Goal: Task Accomplishment & Management: Complete application form

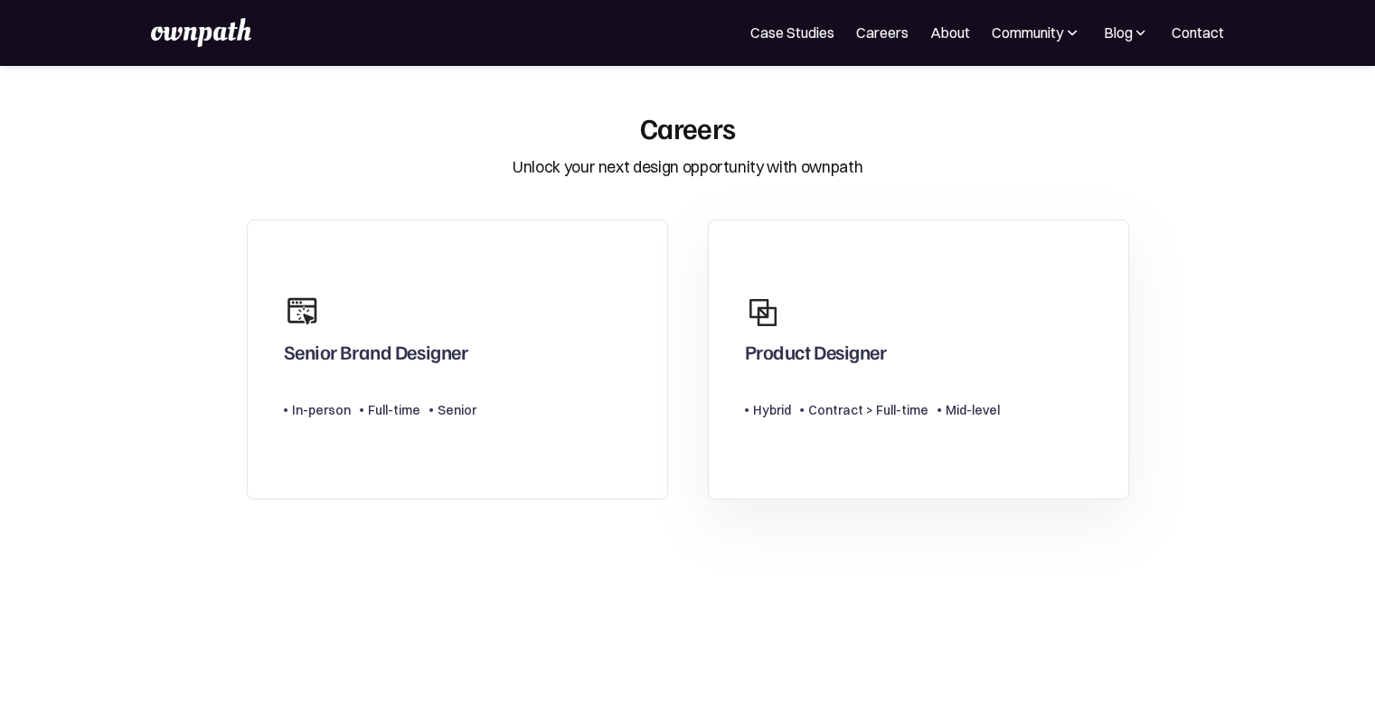
click at [792, 314] on div at bounding box center [772, 313] width 54 height 54
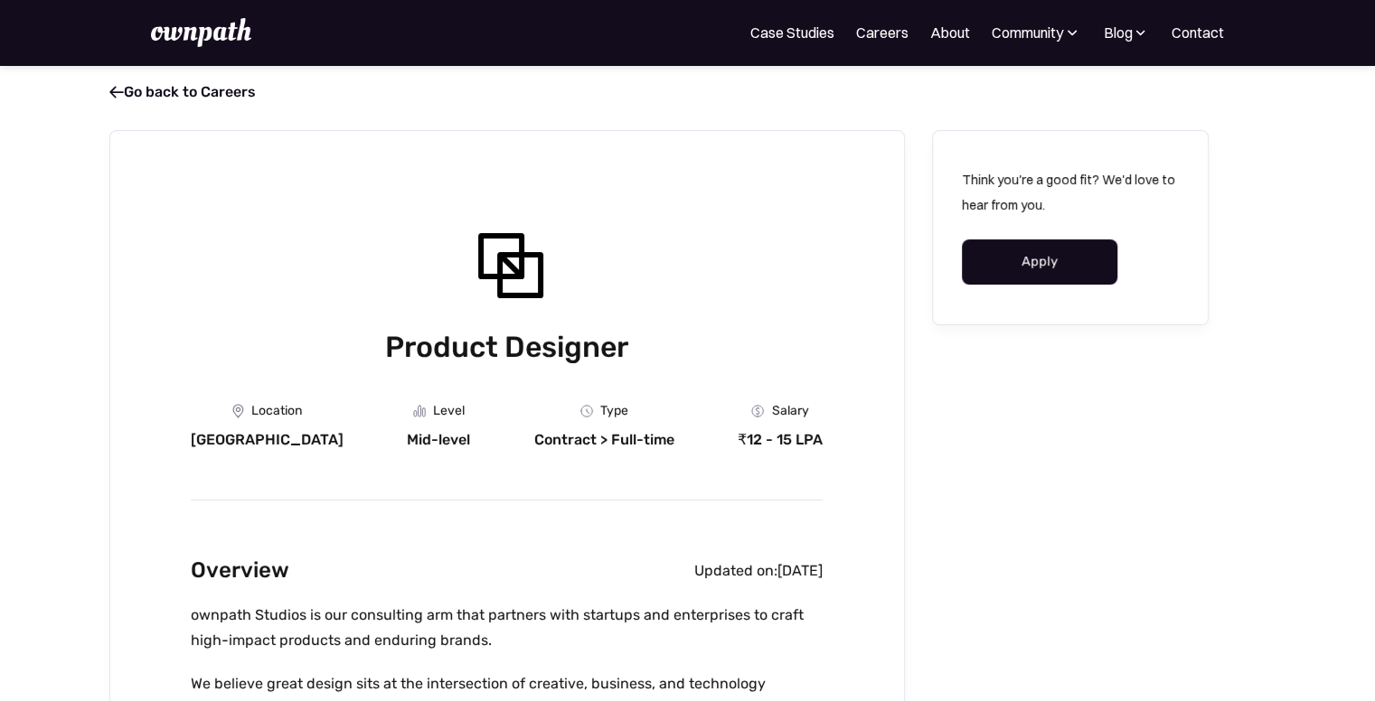
click at [1056, 252] on link "Apply" at bounding box center [1040, 261] width 156 height 45
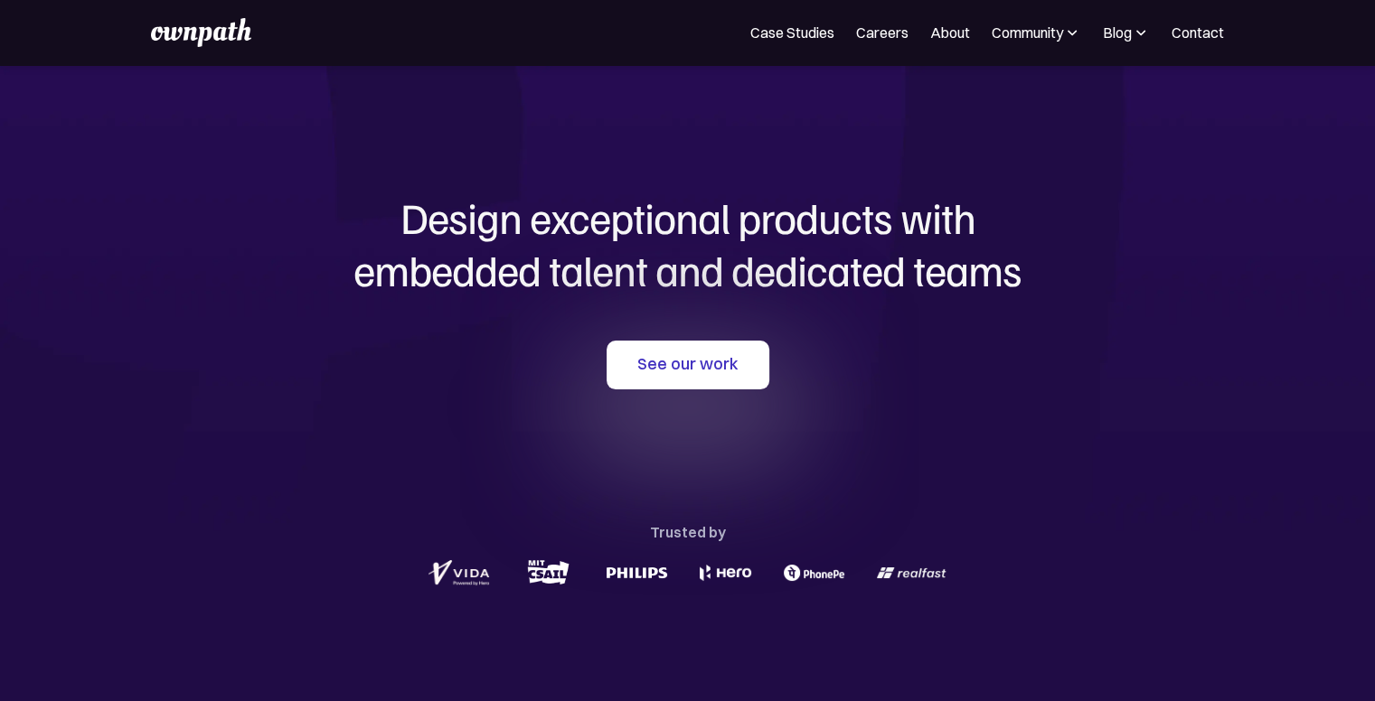
click at [643, 333] on div "Design exceptional products with embedded talent and dedicated teams with us Se…" at bounding box center [688, 391] width 868 height 652
click at [643, 363] on link "See our work" at bounding box center [687, 365] width 163 height 49
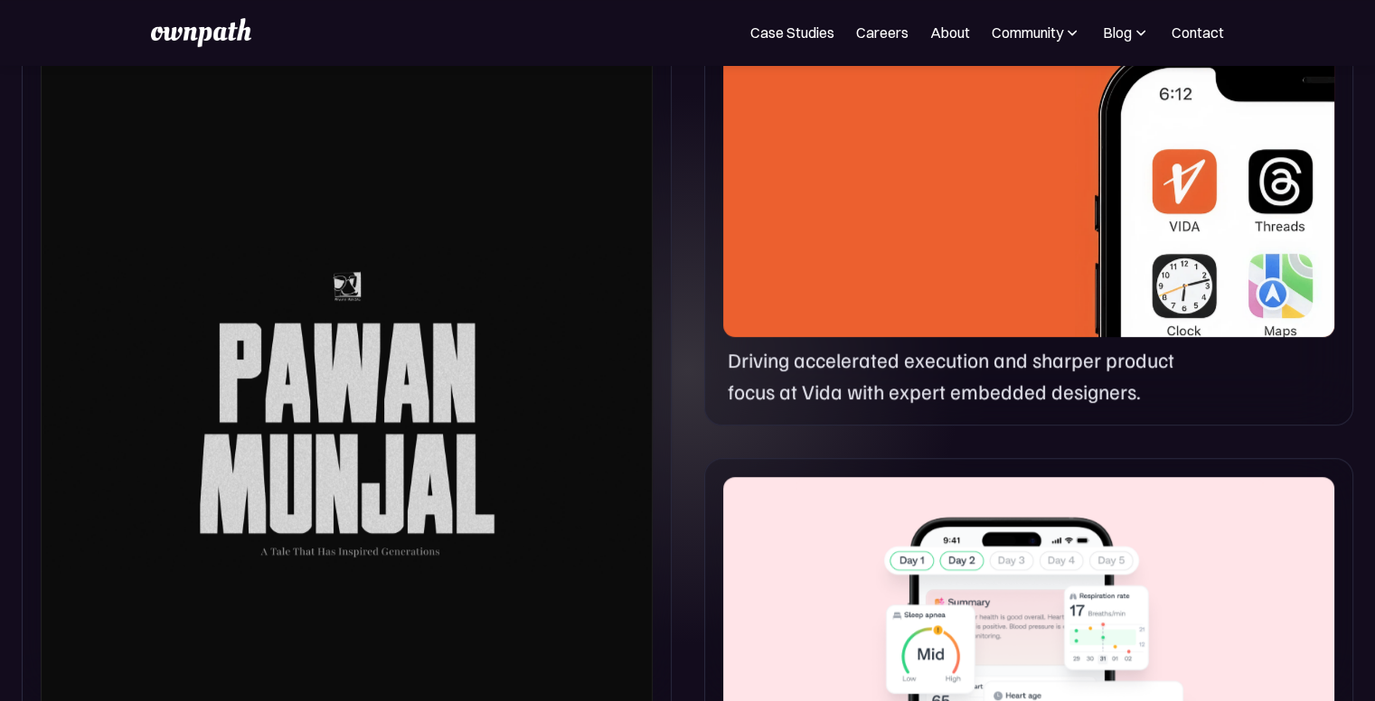
scroll to position [1348, 0]
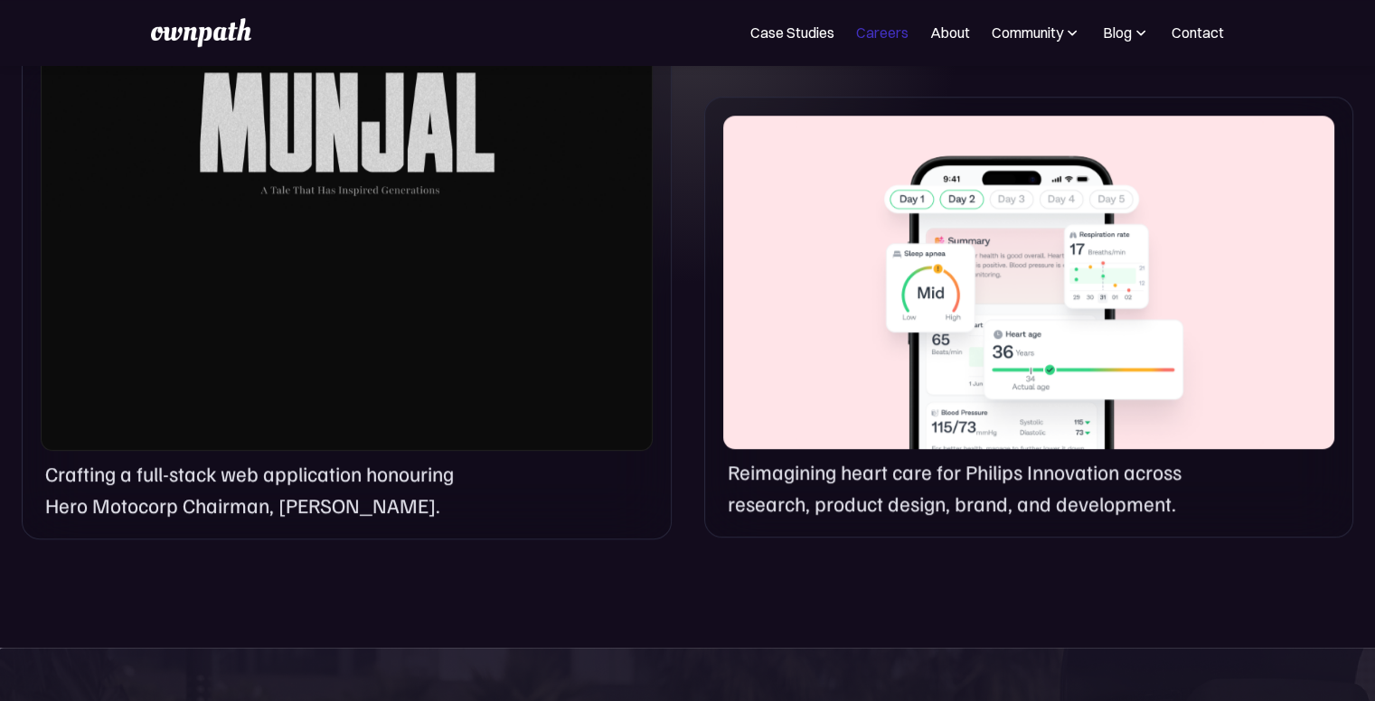
click at [883, 30] on link "Careers" at bounding box center [882, 33] width 52 height 22
